Goal: Transaction & Acquisition: Download file/media

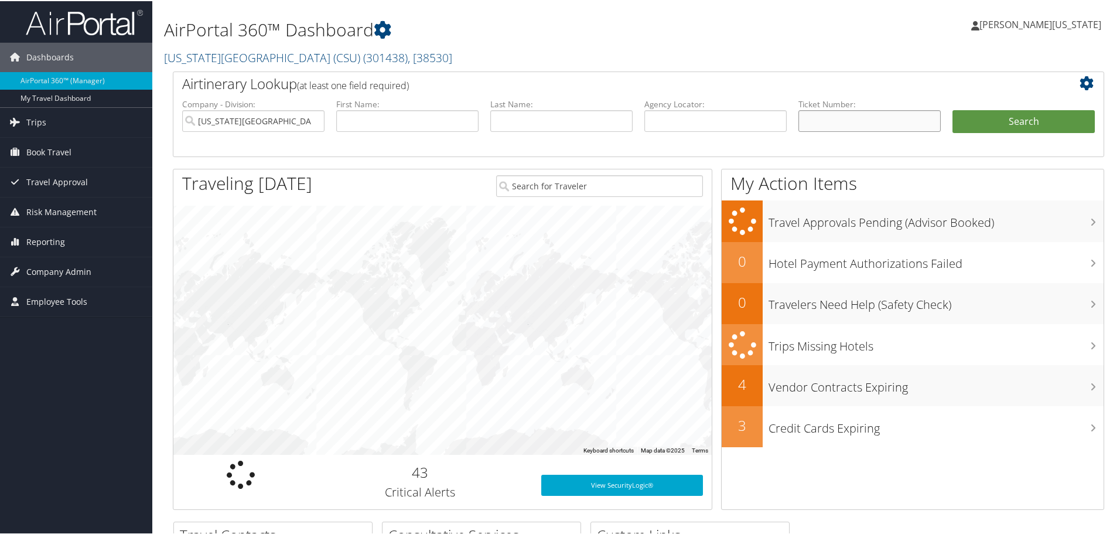
click at [866, 124] on input "text" at bounding box center [870, 120] width 142 height 22
paste input "0277307644545"
type input "0277307644545"
click at [953, 109] on button "Search" at bounding box center [1024, 120] width 142 height 23
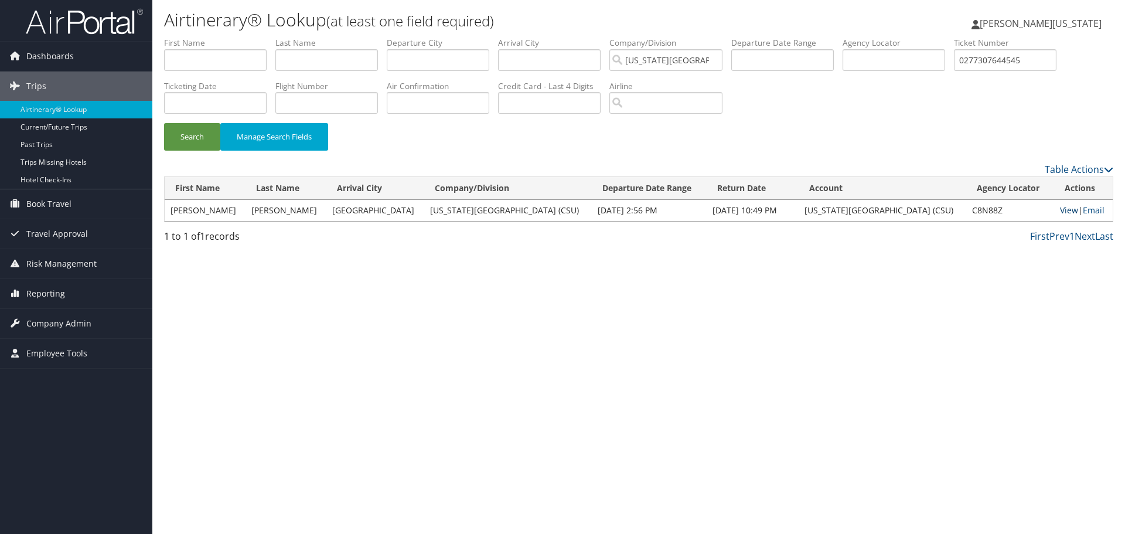
click at [1060, 210] on link "View" at bounding box center [1069, 209] width 18 height 11
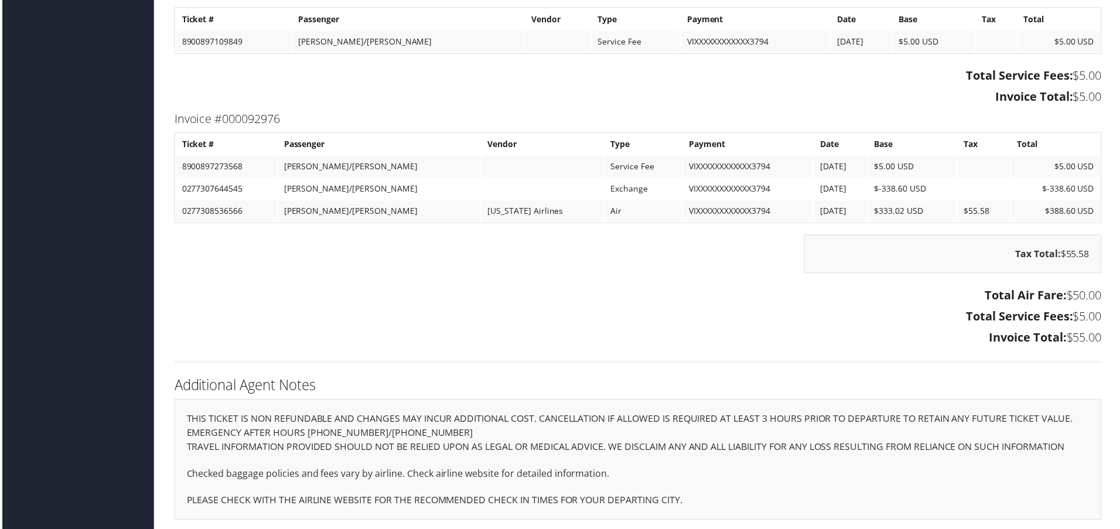
scroll to position [1349, 0]
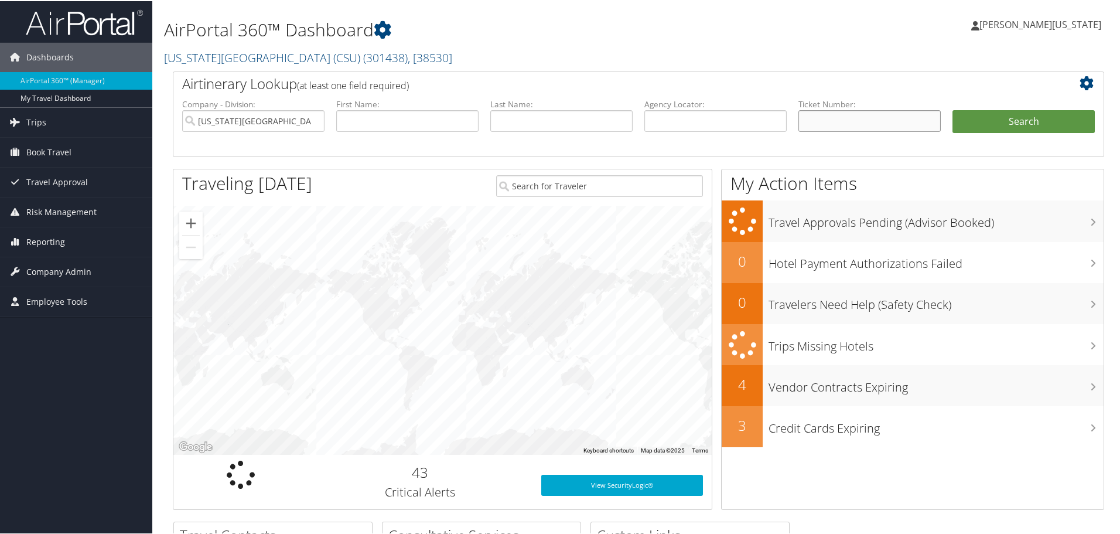
click at [826, 121] on input "text" at bounding box center [870, 120] width 142 height 22
paste input "0277307644545"
type input "0277307644545"
click at [953, 109] on button "Search" at bounding box center [1024, 120] width 142 height 23
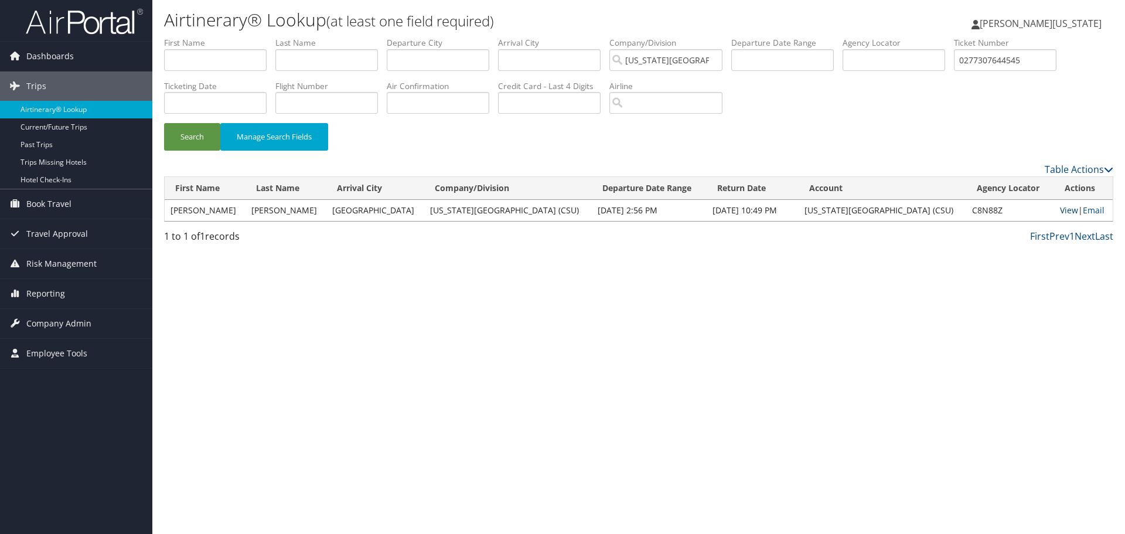
click at [1061, 206] on link "View" at bounding box center [1069, 209] width 18 height 11
click at [1015, 57] on input "0277307644545" at bounding box center [1005, 60] width 103 height 22
paste input "8900897109849"
type input "8900897109849"
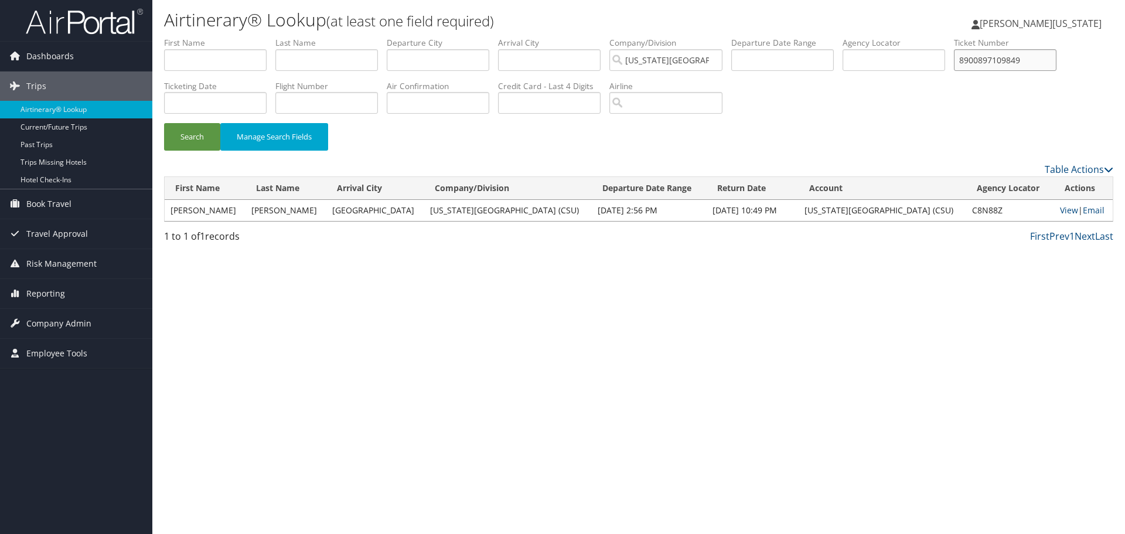
click at [164, 123] on button "Search" at bounding box center [192, 137] width 56 height 28
click at [1063, 210] on link "View" at bounding box center [1069, 209] width 18 height 11
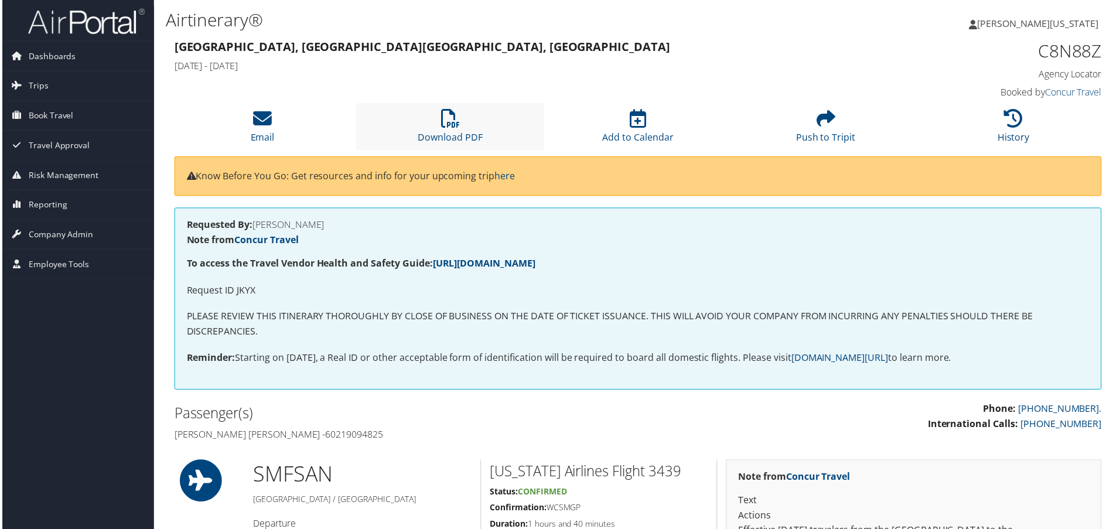
click at [463, 115] on li "Download PDF" at bounding box center [450, 127] width 189 height 47
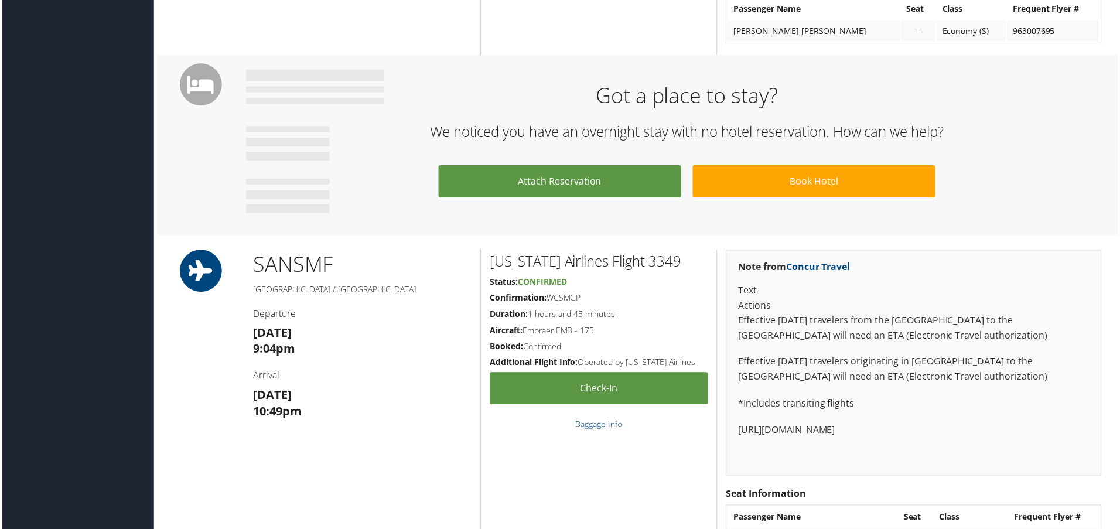
scroll to position [881, 0]
